Goal: Browse casually

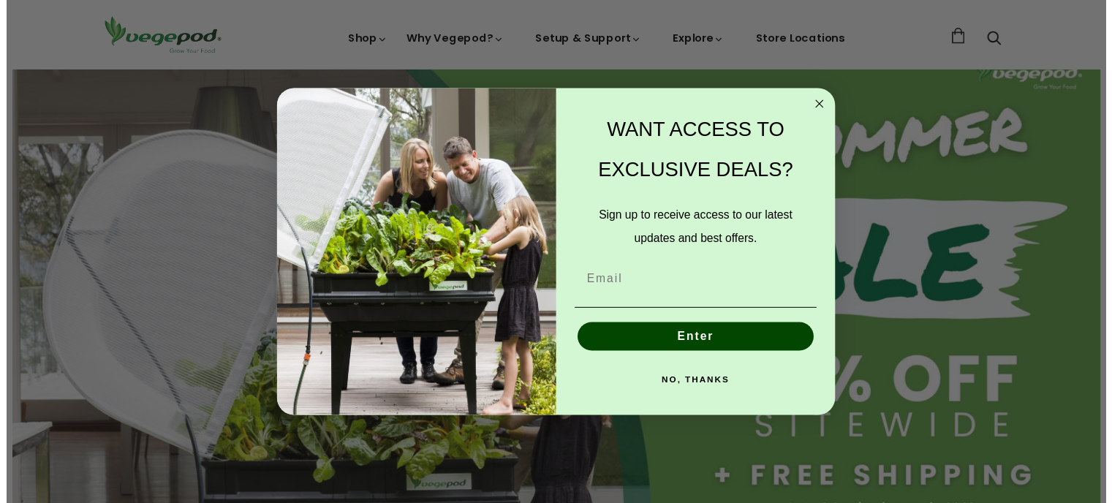
scroll to position [0, 806]
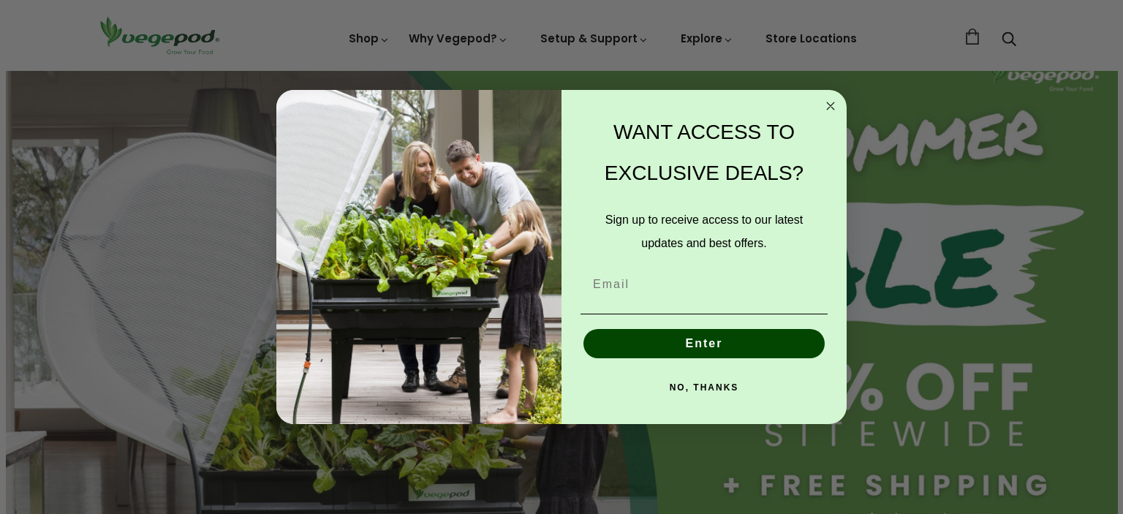
click at [834, 105] on circle "Close dialog" at bounding box center [831, 106] width 17 height 17
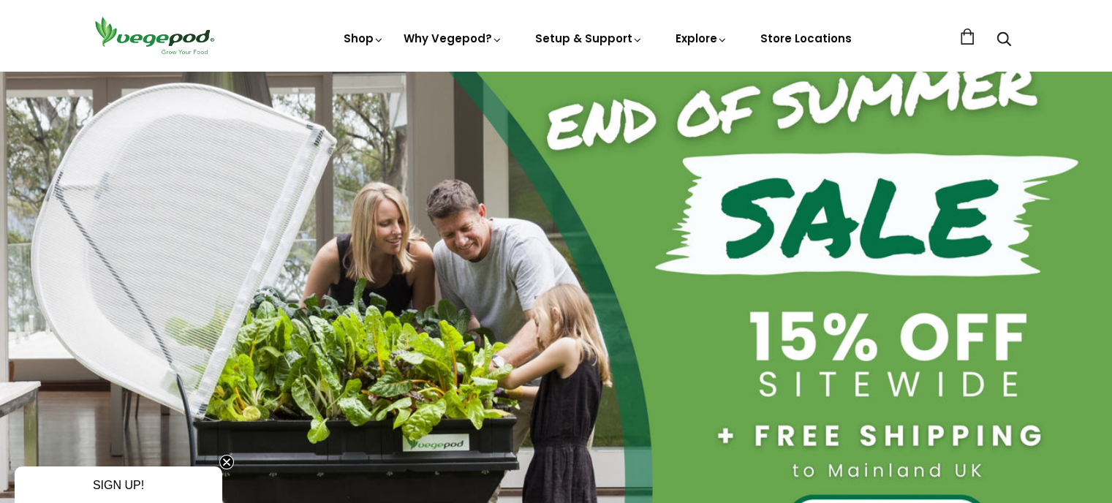
scroll to position [0, 0]
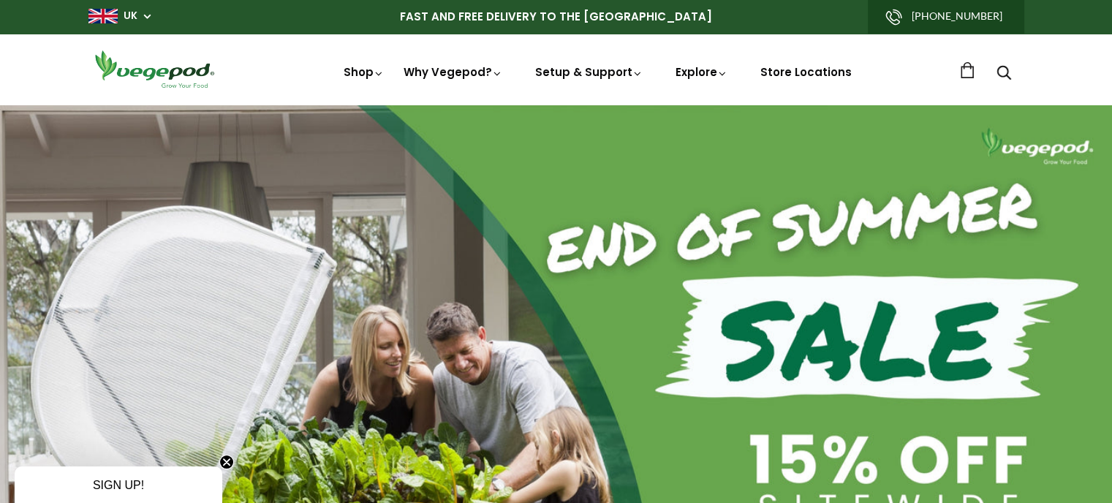
click at [174, 69] on img at bounding box center [154, 69] width 132 height 42
